Goal: Information Seeking & Learning: Learn about a topic

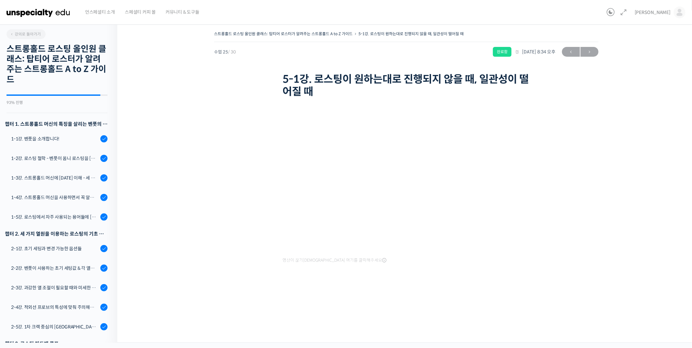
scroll to position [450, 0]
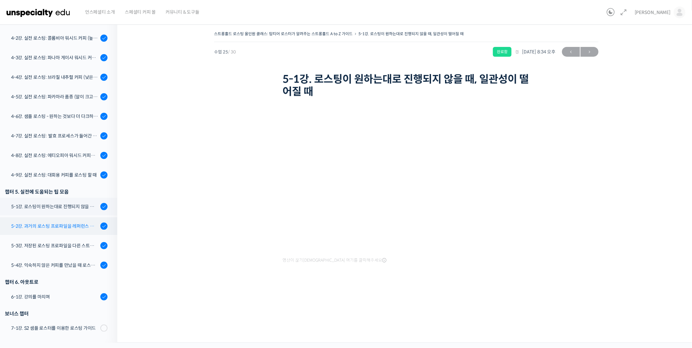
click at [73, 227] on div "5-2강. 과거의 로스팅 프로파일을 레퍼런스 삼아 리뷰하는 방법" at bounding box center [54, 226] width 87 height 7
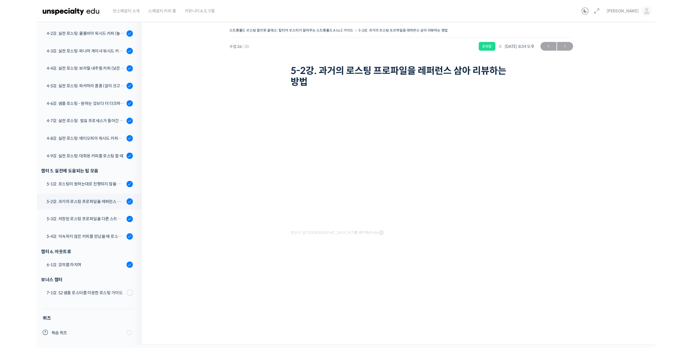
scroll to position [450, 0]
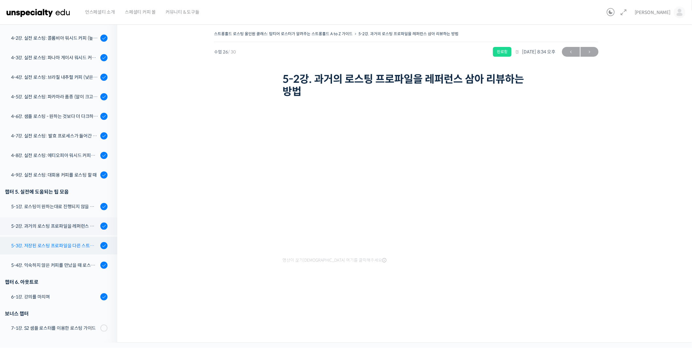
click at [51, 246] on div "5-3강. 저장된 로스팅 프로파일을 다른 스트롱홀드 로스팅 머신에서 적용할 경우에 보정하는 방법" at bounding box center [54, 245] width 87 height 7
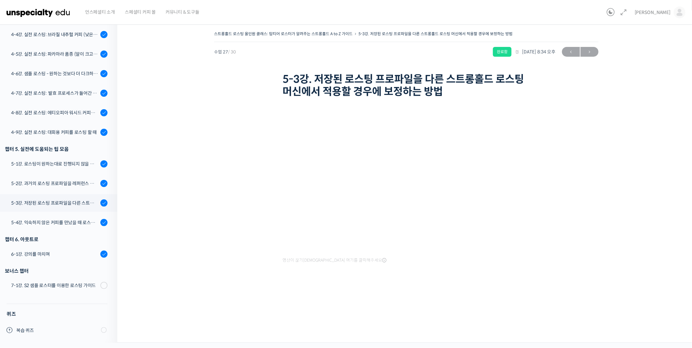
scroll to position [450, 0]
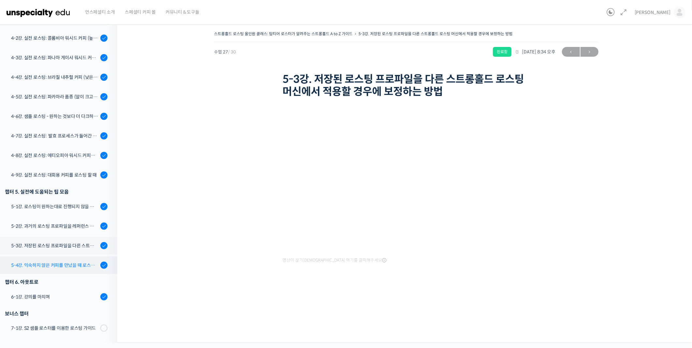
click at [50, 265] on div "5-4강. 익숙하지 않은 커피를 만났을 때 로스팅 전략 세우는 방법" at bounding box center [54, 265] width 87 height 7
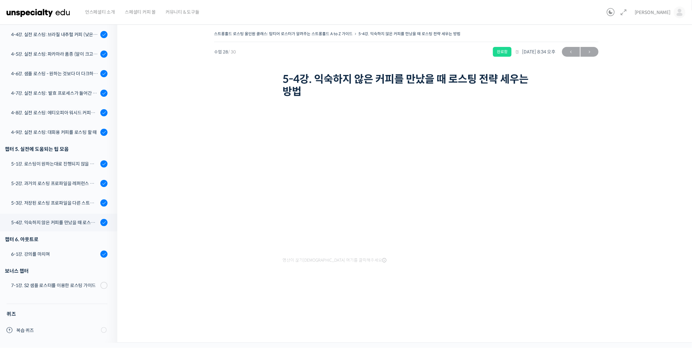
scroll to position [450, 0]
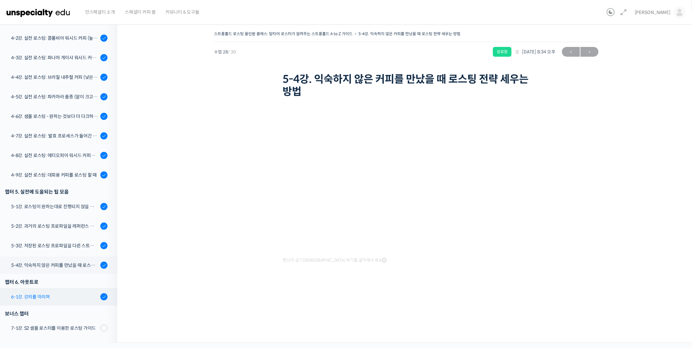
click at [52, 296] on div "6-1강. 강의를 마치며" at bounding box center [54, 296] width 87 height 7
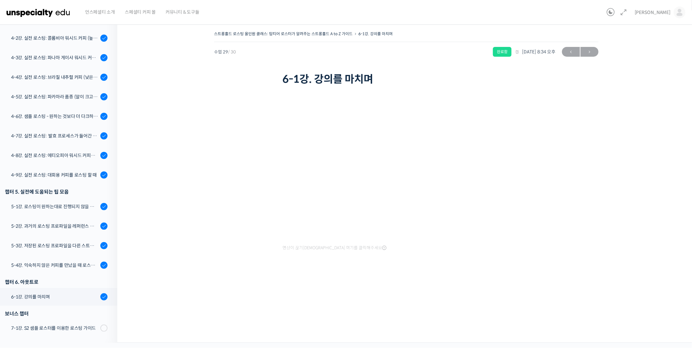
scroll to position [492, 0]
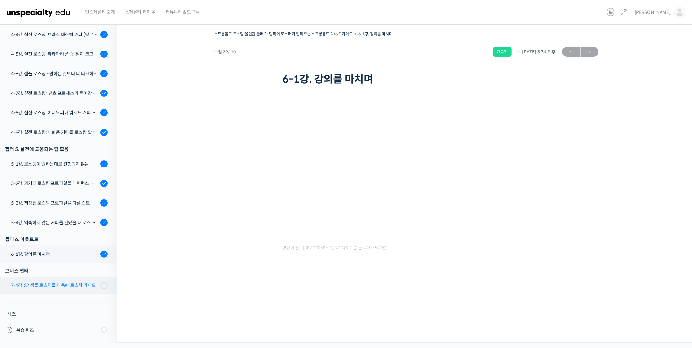
click at [51, 286] on div "7-1강. S2 샘플 로스터를 이용한 로스팅 가이드" at bounding box center [54, 285] width 87 height 7
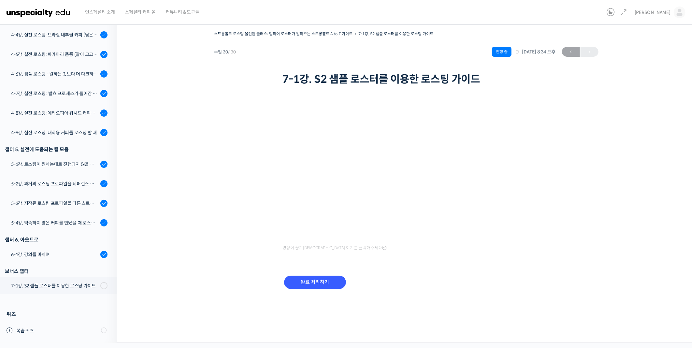
scroll to position [492, 0]
click at [44, 324] on link "복습 퀴즈" at bounding box center [57, 330] width 121 height 16
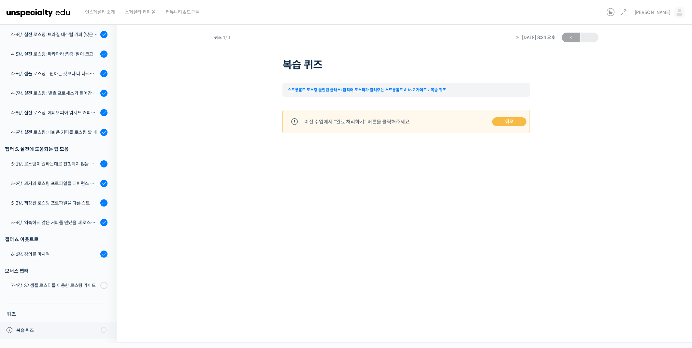
click at [66, 276] on div "보너스 챕터" at bounding box center [57, 271] width 121 height 12
click at [92, 280] on link "7-1강. S2 샘플 로스터를 이용한 로스팅 가이드" at bounding box center [57, 285] width 121 height 17
